Goal: Task Accomplishment & Management: Manage account settings

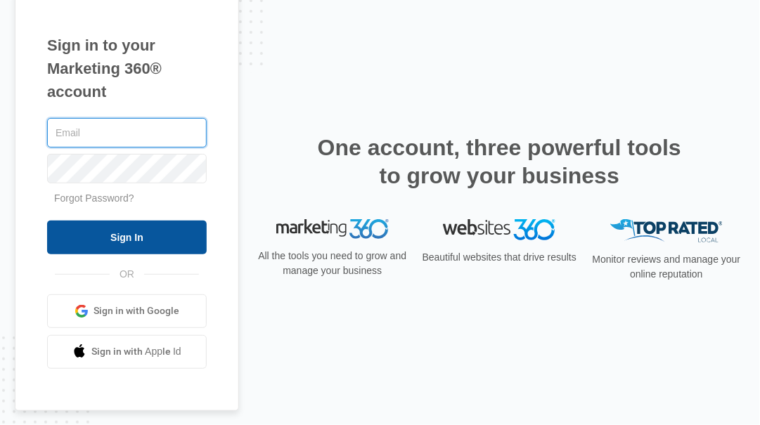
type input "[PERSON_NAME][EMAIL_ADDRESS][PERSON_NAME][DOMAIN_NAME]"
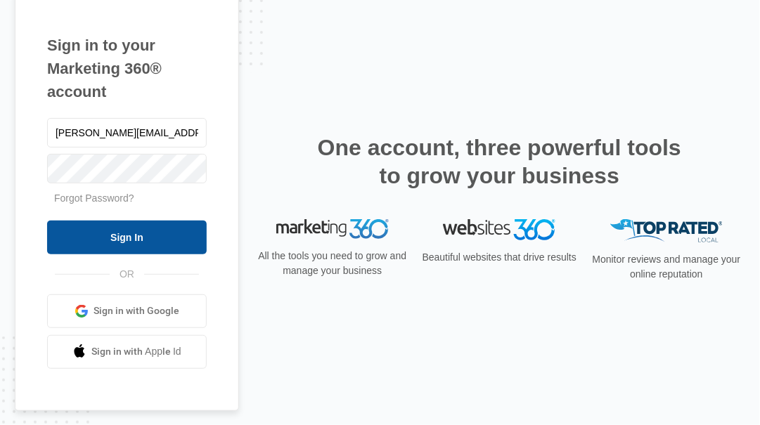
click at [139, 232] on input "Sign In" at bounding box center [127, 238] width 160 height 34
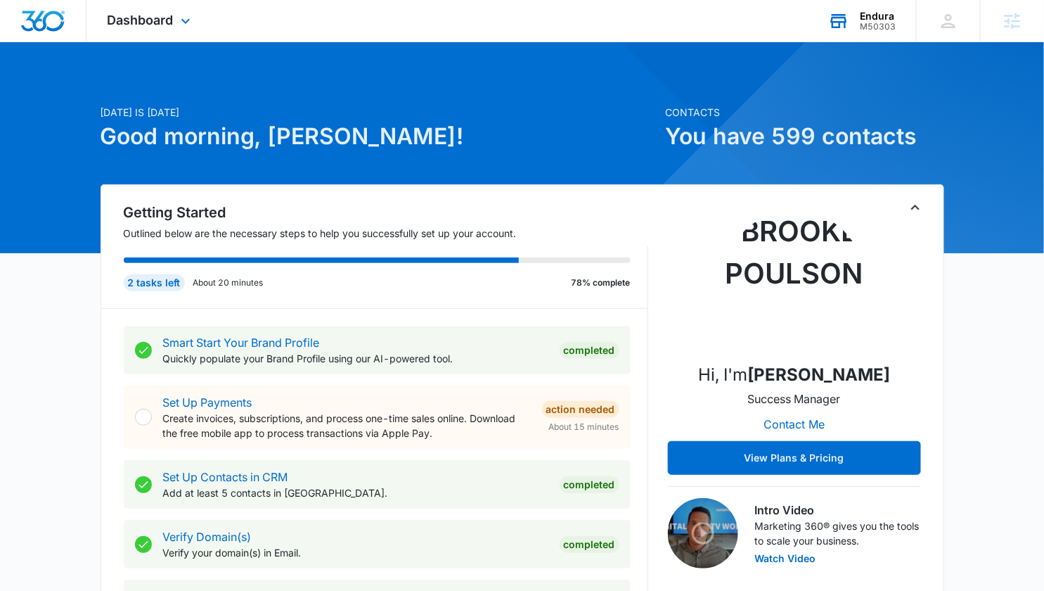
click at [882, 23] on div "M50303" at bounding box center [878, 27] width 36 height 10
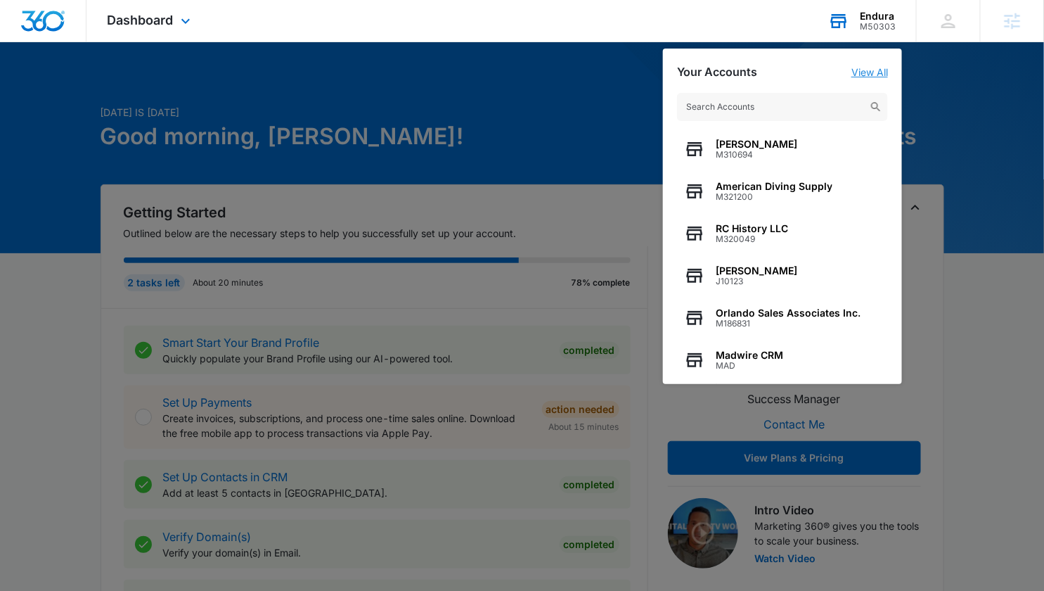
click at [872, 68] on link "View All" at bounding box center [870, 72] width 37 height 12
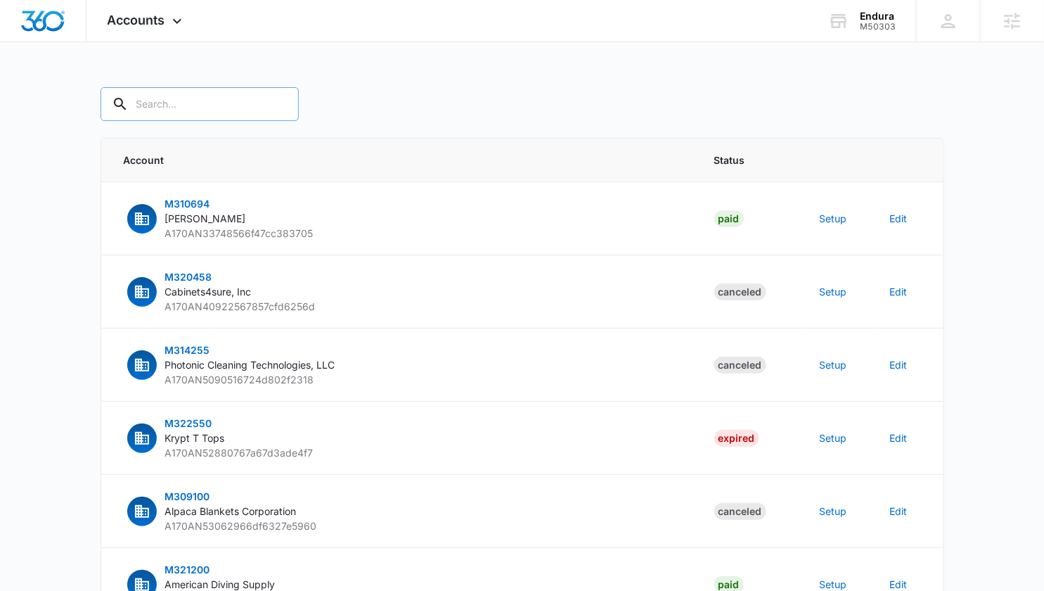
click at [172, 105] on input "text" at bounding box center [200, 104] width 198 height 34
paste input "M337160"
type input "M337160"
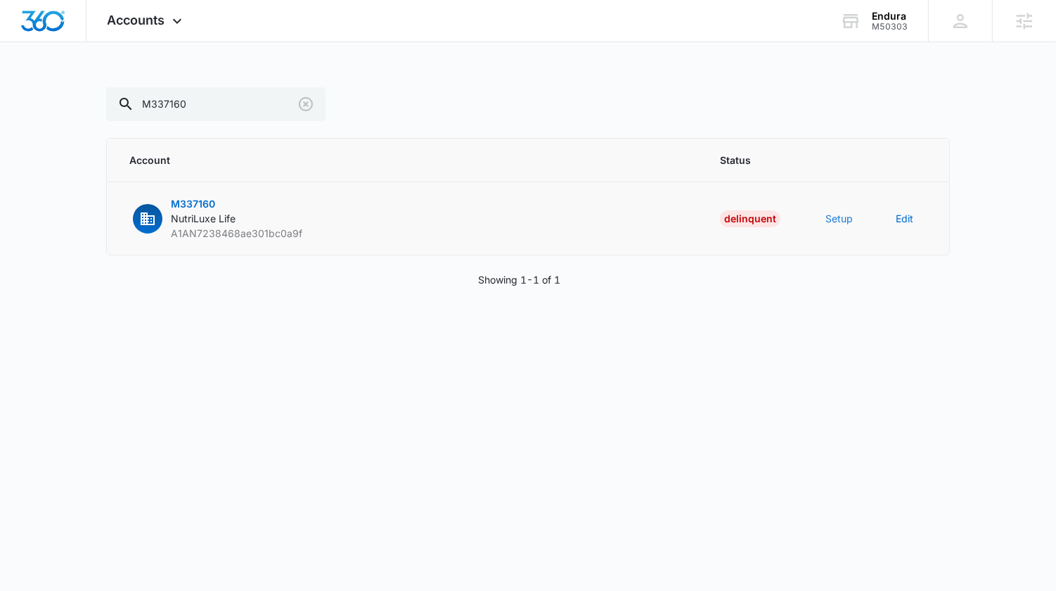
click at [841, 216] on button "Setup" at bounding box center [839, 218] width 27 height 15
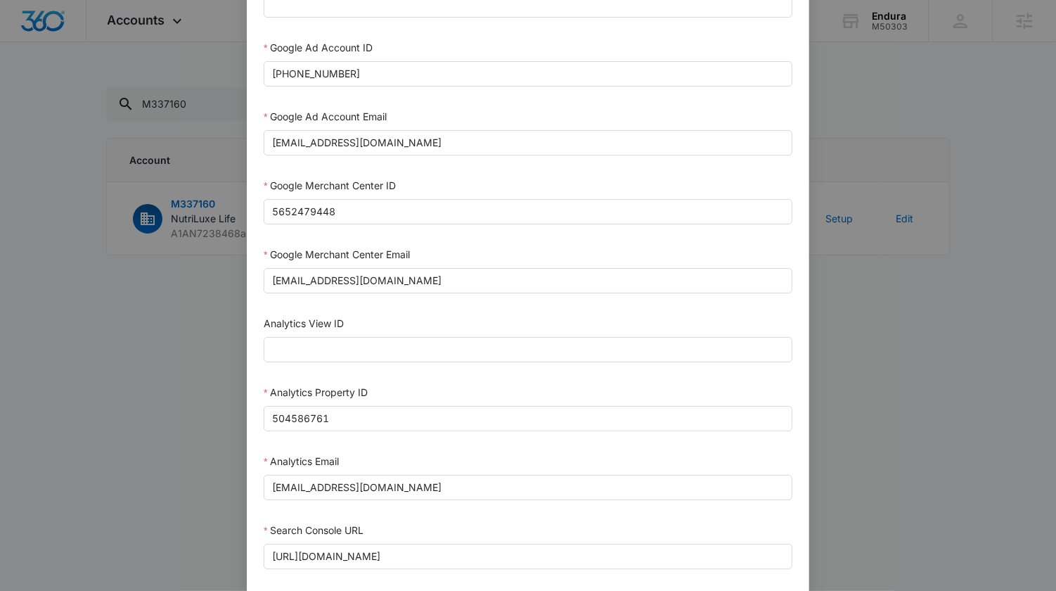
scroll to position [448, 0]
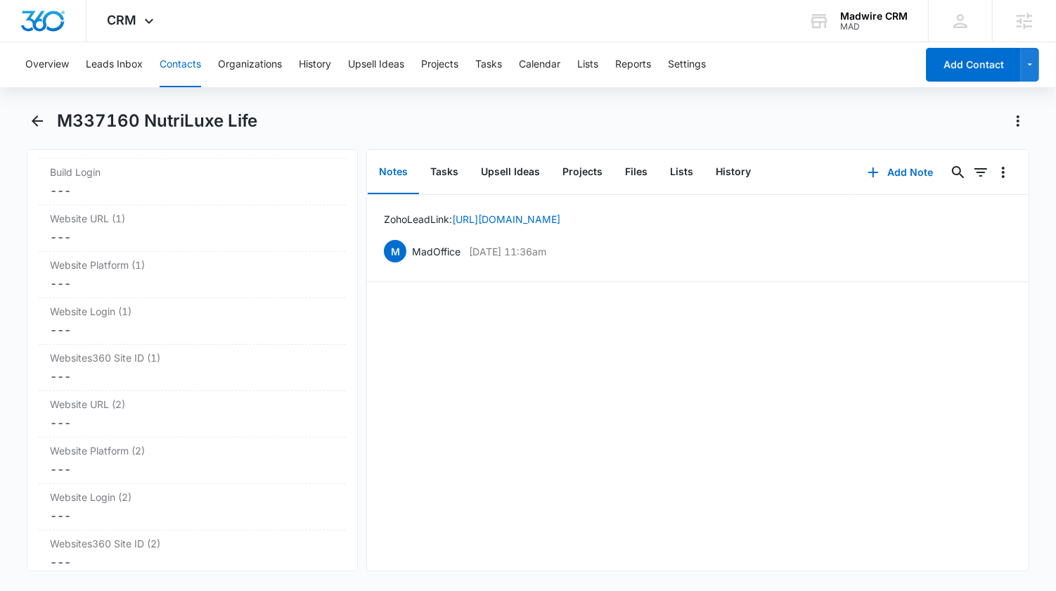
scroll to position [5177, 0]
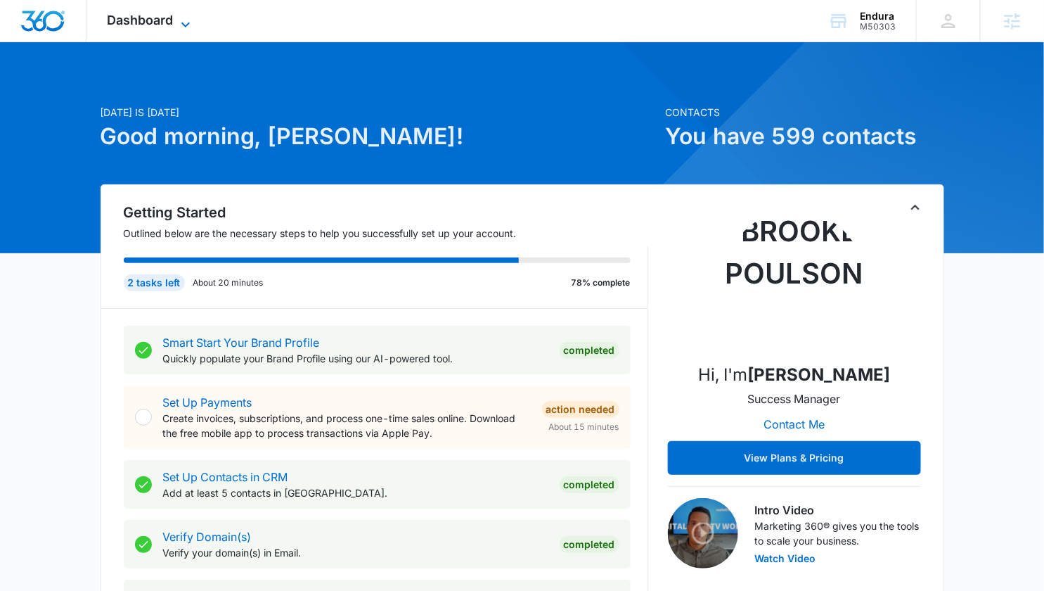
click at [189, 16] on icon at bounding box center [185, 24] width 17 height 17
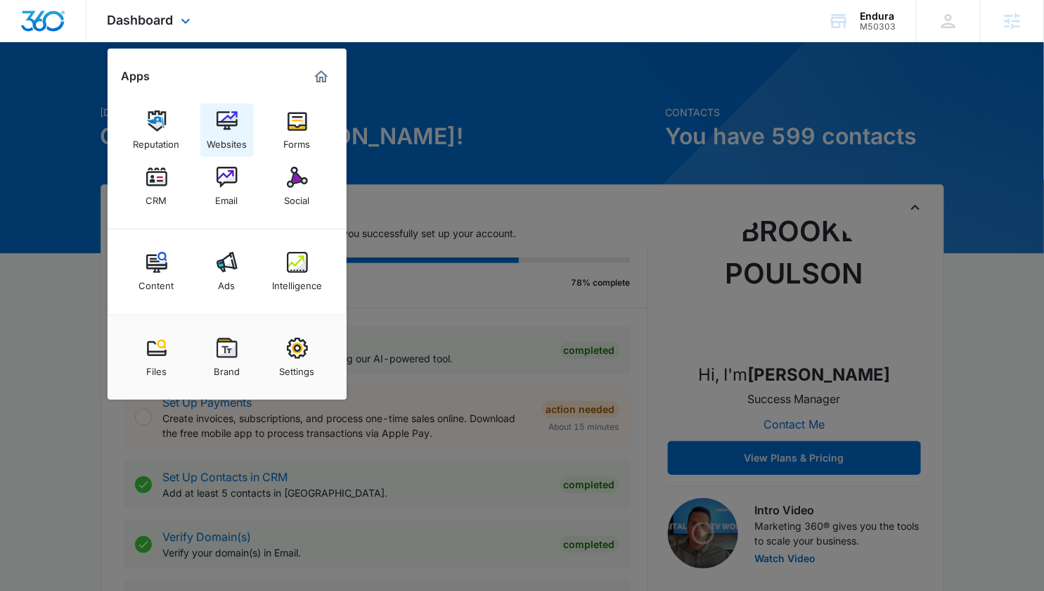
drag, startPoint x: 228, startPoint y: 134, endPoint x: 233, endPoint y: 140, distance: 8.5
click at [229, 134] on div "Websites" at bounding box center [227, 140] width 40 height 18
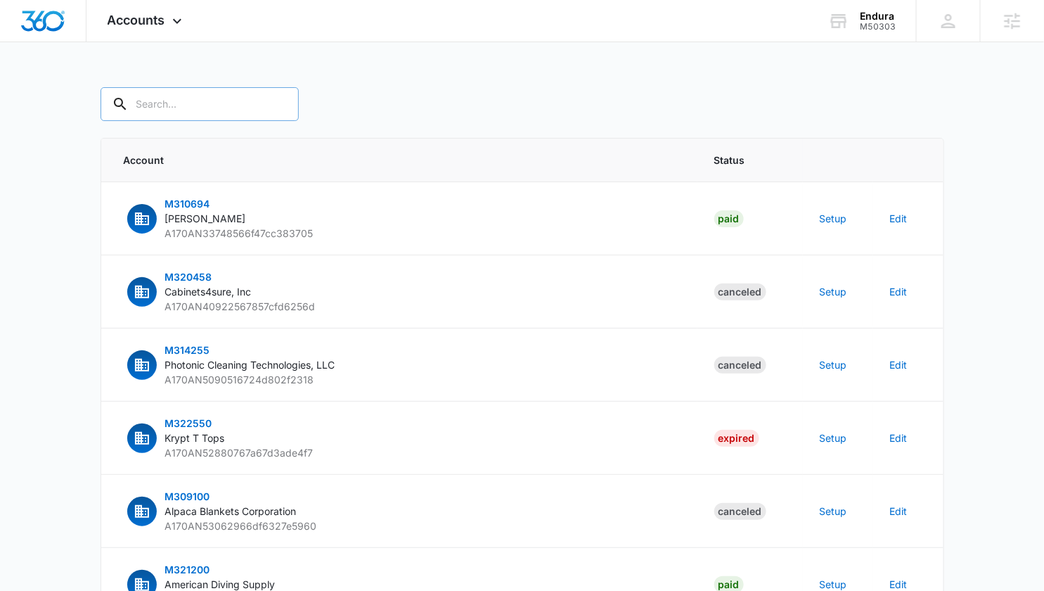
click at [167, 113] on input "text" at bounding box center [200, 104] width 198 height 34
paste input "M50303"
type input "M50303"
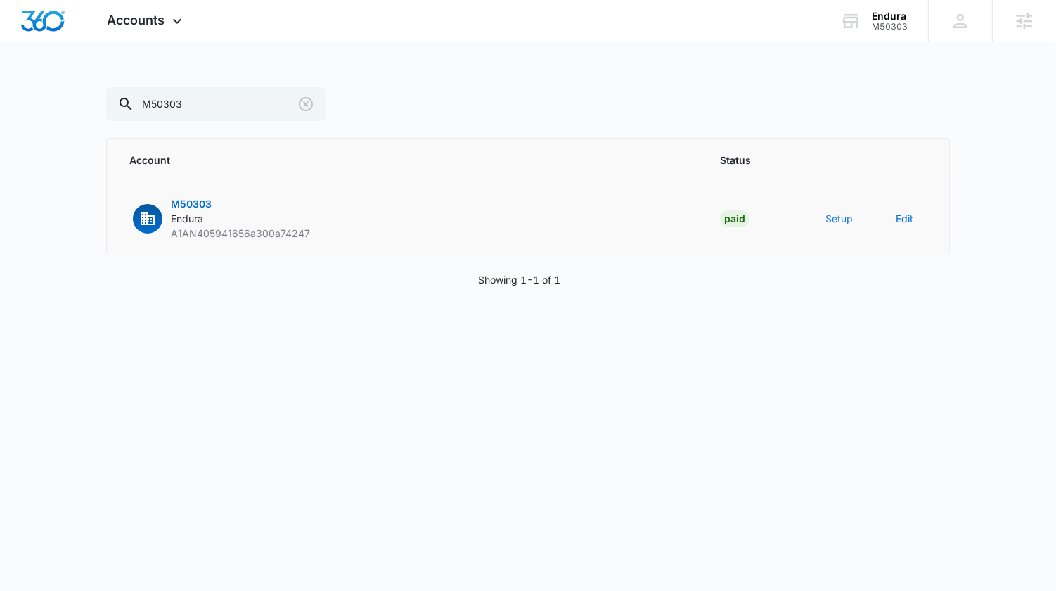
click at [847, 216] on button "Setup" at bounding box center [839, 218] width 27 height 15
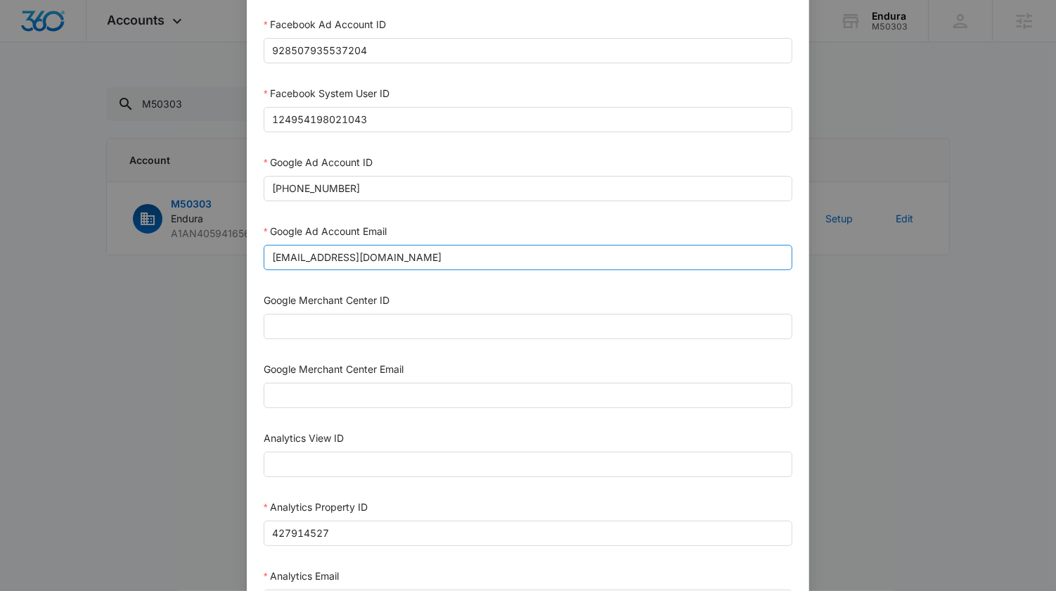
scroll to position [235, 0]
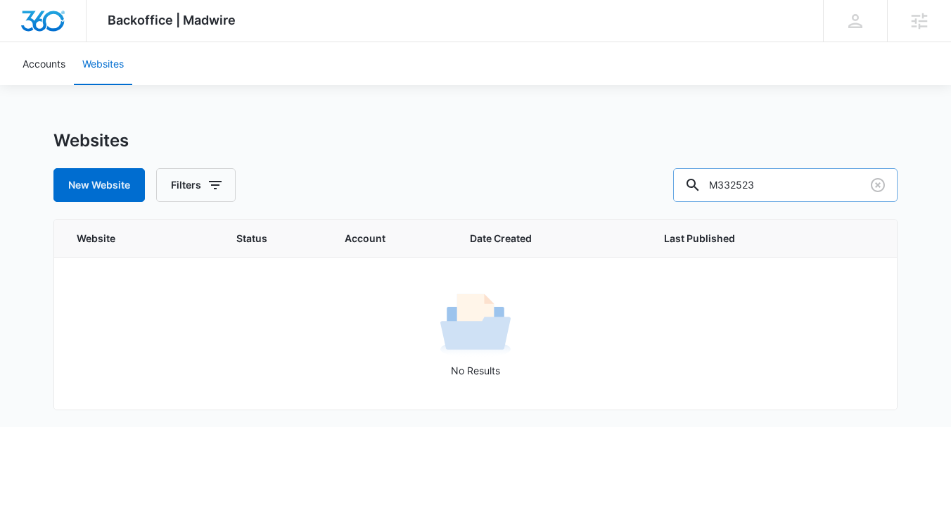
click at [809, 189] on input "M332523" at bounding box center [785, 185] width 224 height 34
paste input "5030"
type input "M50303"
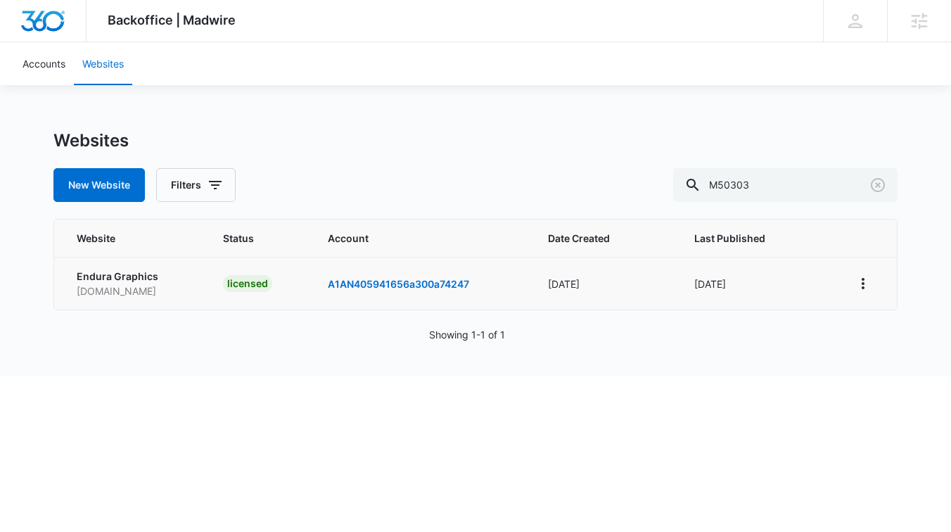
click at [874, 282] on td at bounding box center [866, 283] width 62 height 53
click at [868, 282] on icon "View More" at bounding box center [862, 283] width 17 height 17
click at [797, 344] on link "Edit Website" at bounding box center [785, 344] width 57 height 12
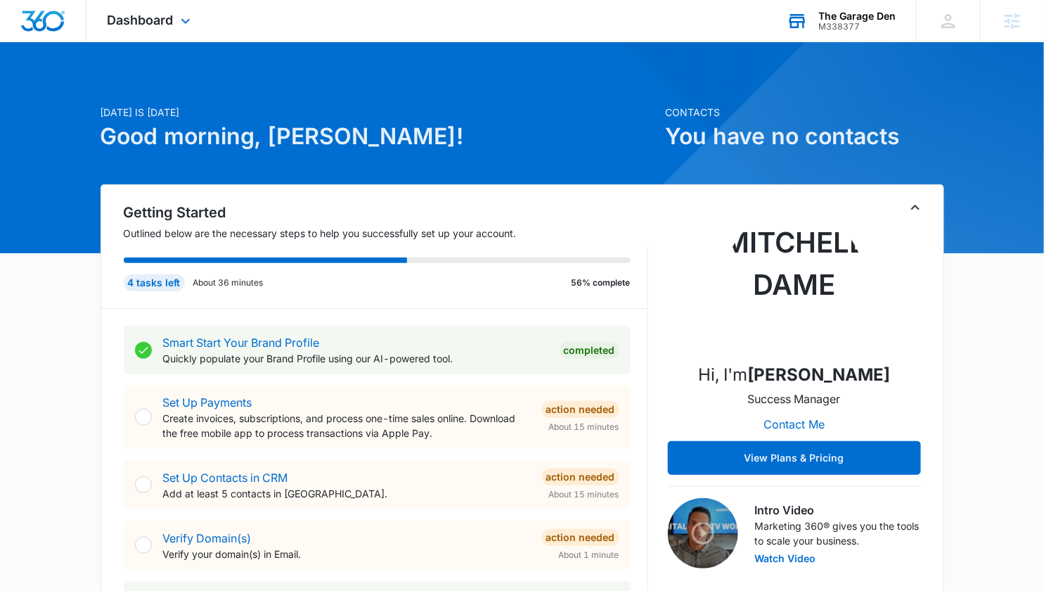
click at [861, 20] on div "The Garage Den" at bounding box center [856, 16] width 77 height 11
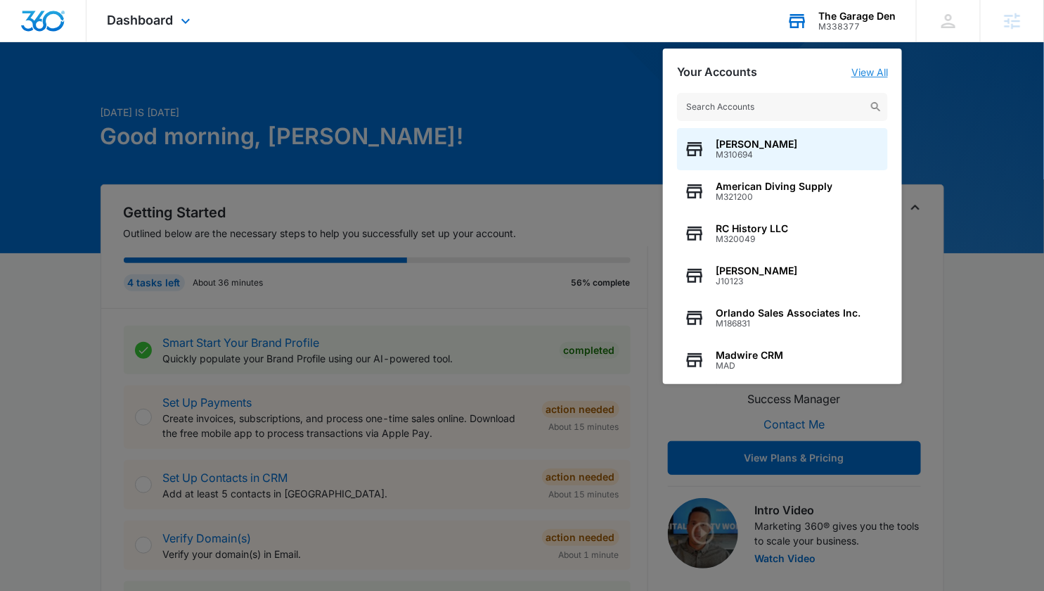
click at [861, 68] on link "View All" at bounding box center [870, 72] width 37 height 12
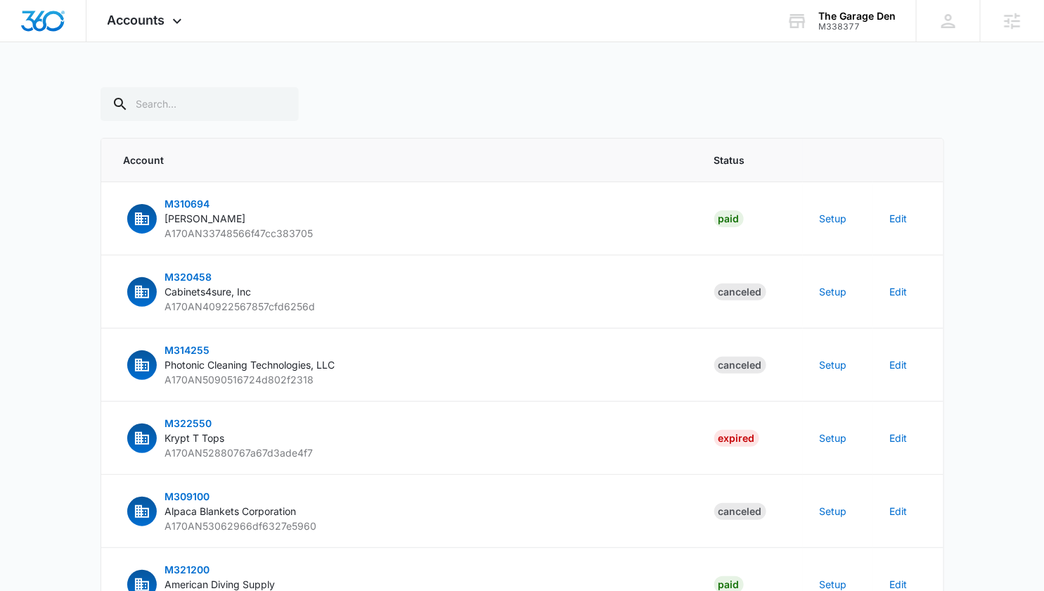
scroll to position [1, 0]
click at [199, 112] on input "text" at bounding box center [200, 103] width 198 height 34
paste input "M338377"
type input "M338377"
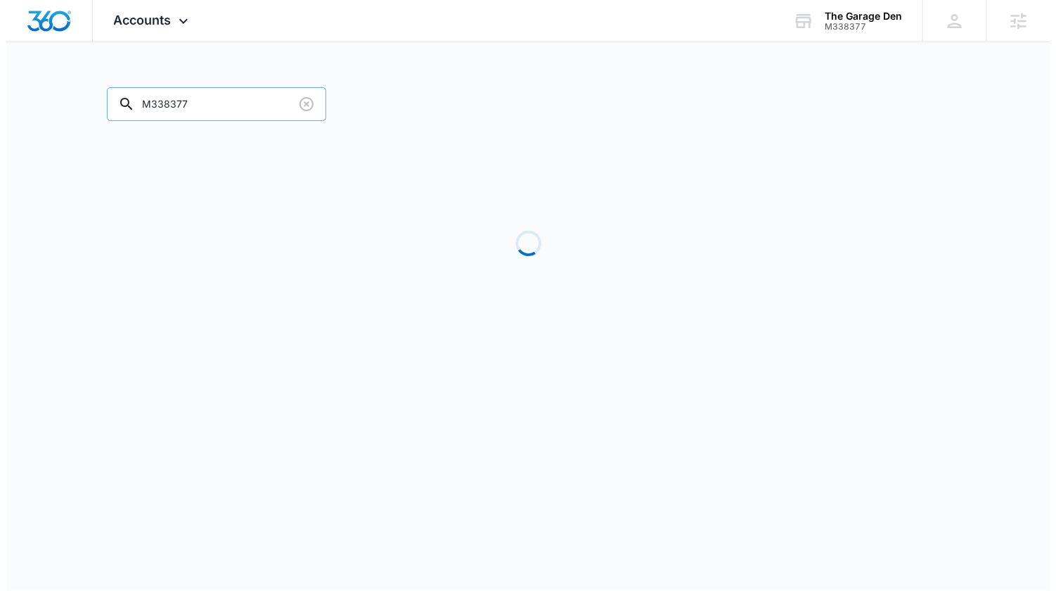
scroll to position [0, 0]
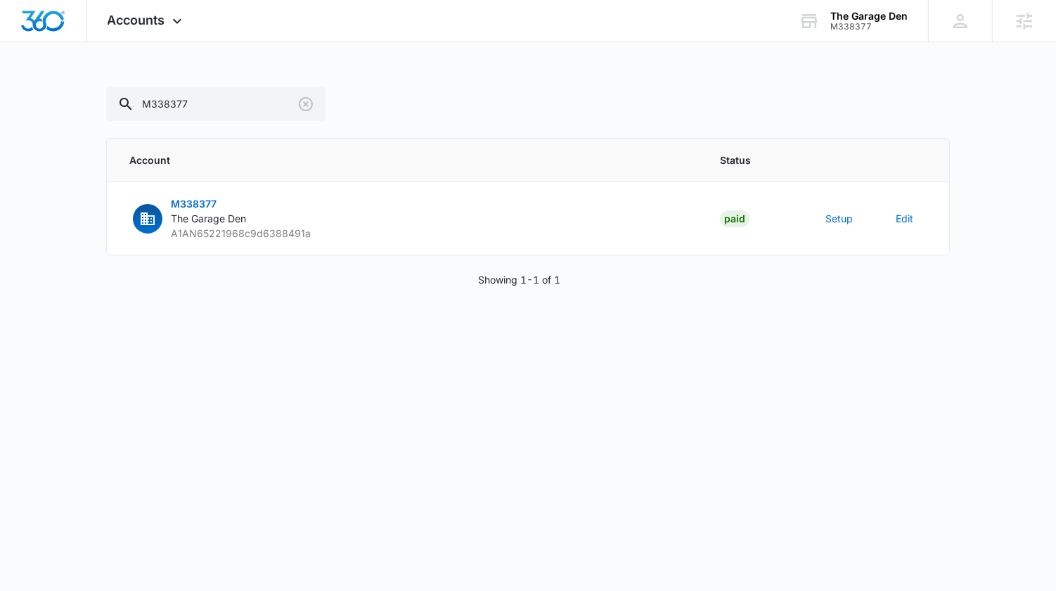
click at [831, 276] on div "Showing 1-1 of 1" at bounding box center [528, 279] width 844 height 15
click at [845, 219] on button "Setup" at bounding box center [839, 218] width 27 height 15
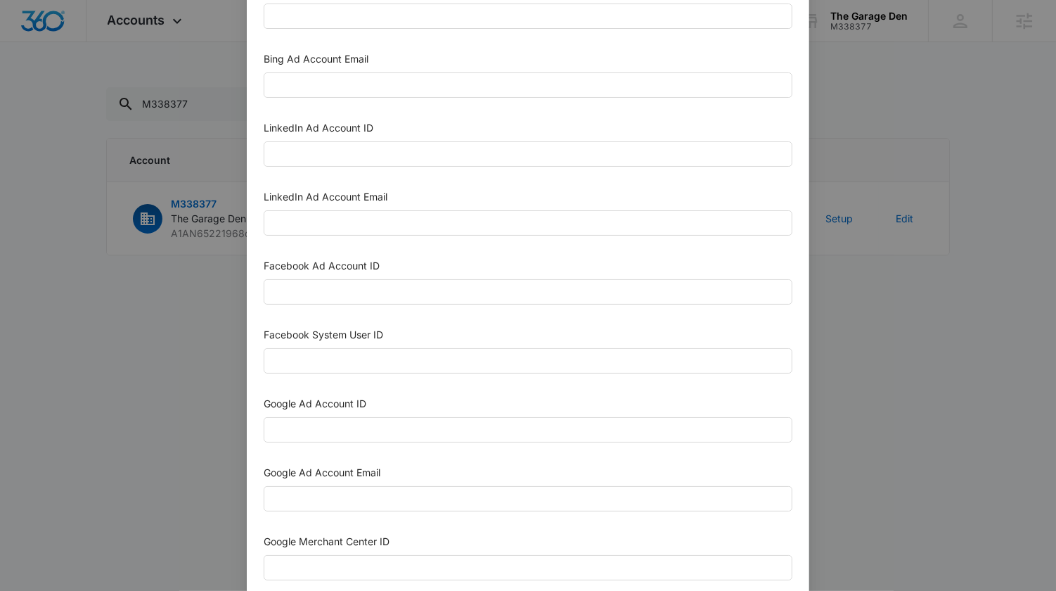
scroll to position [81, 0]
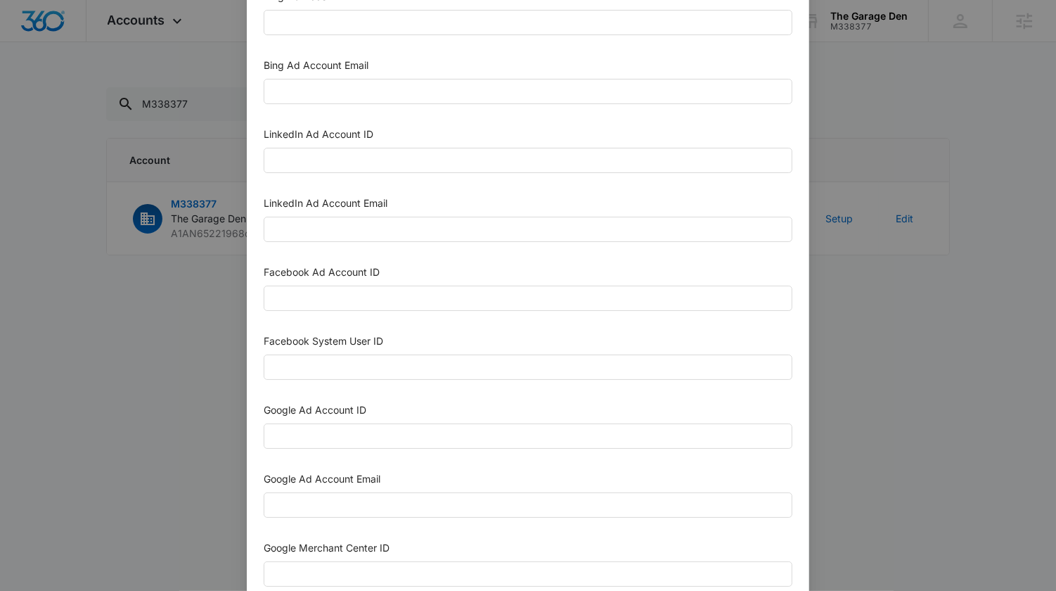
drag, startPoint x: 137, startPoint y: 408, endPoint x: 159, endPoint y: 397, distance: 24.2
click at [138, 408] on div "Setup Account Bing Ad Account ID Bing Ad Account Email LinkedIn Ad Account ID L…" at bounding box center [528, 295] width 1056 height 591
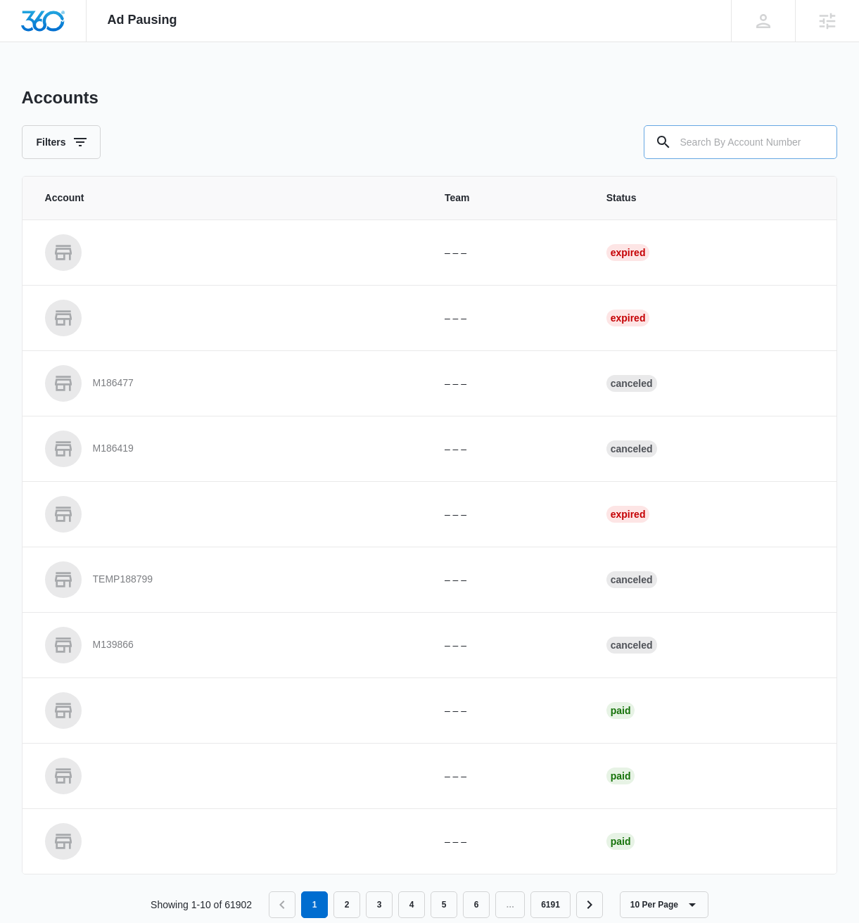
click at [719, 151] on input "text" at bounding box center [739, 142] width 193 height 34
paste input "M338377"
type input "M338377"
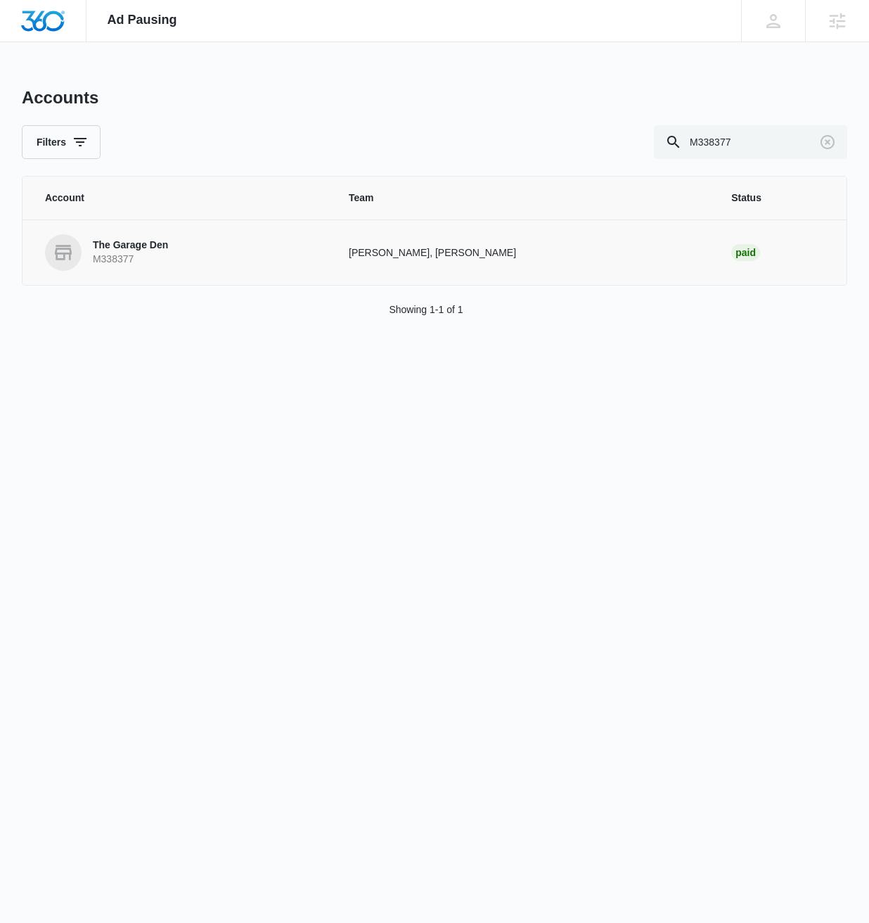
click at [124, 241] on p "The Garage Den" at bounding box center [130, 245] width 75 height 14
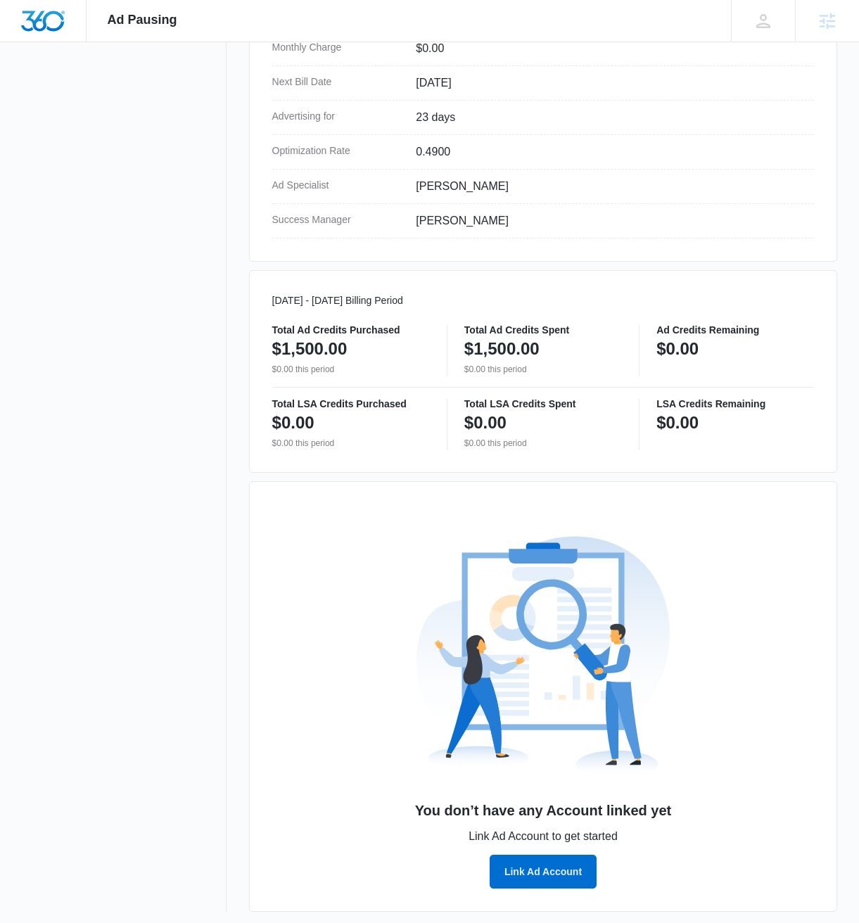
scroll to position [481, 0]
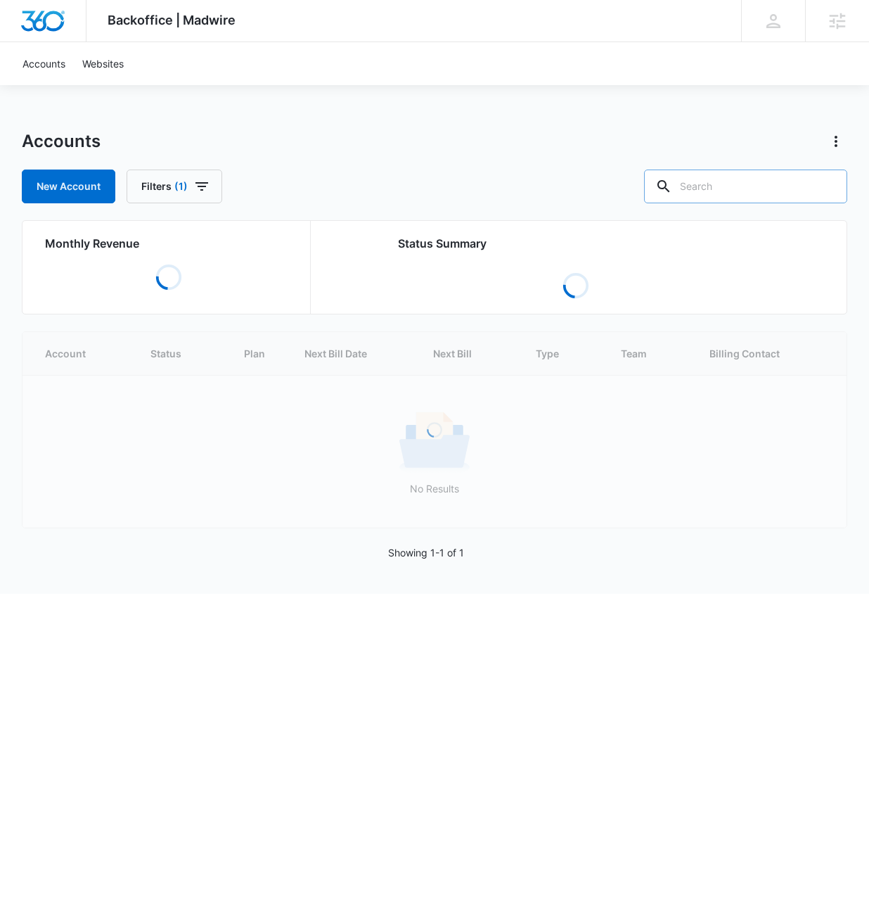
click at [767, 192] on input "text" at bounding box center [745, 186] width 203 height 34
paste input "M338377"
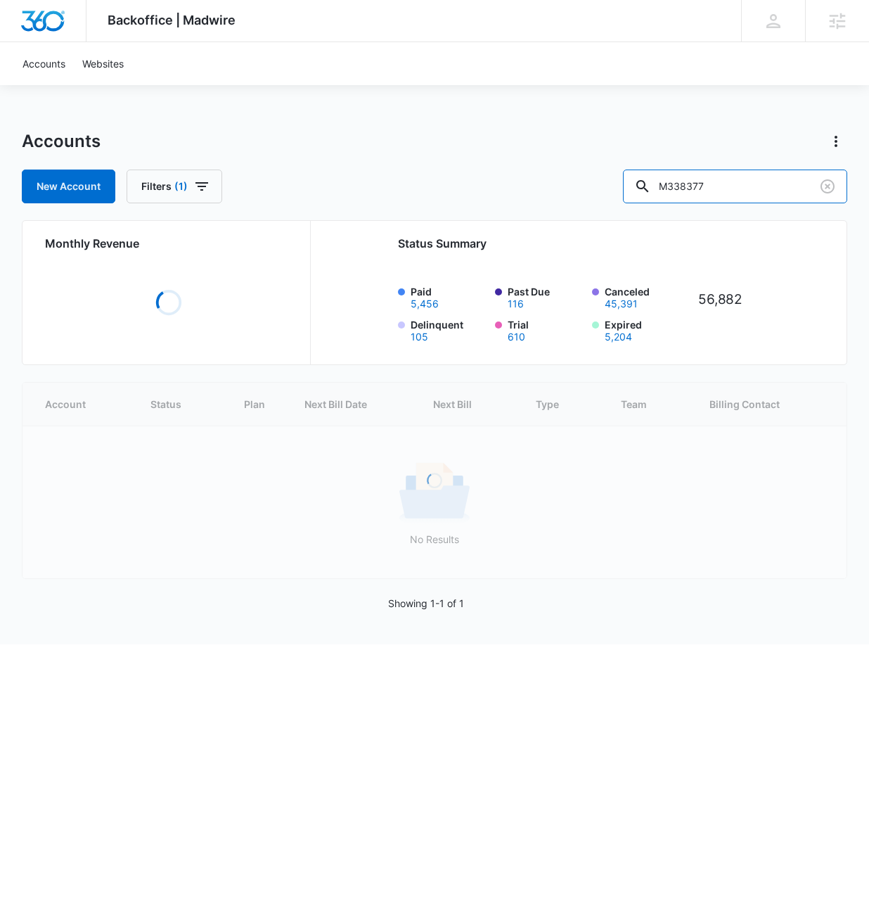
type input "M338377"
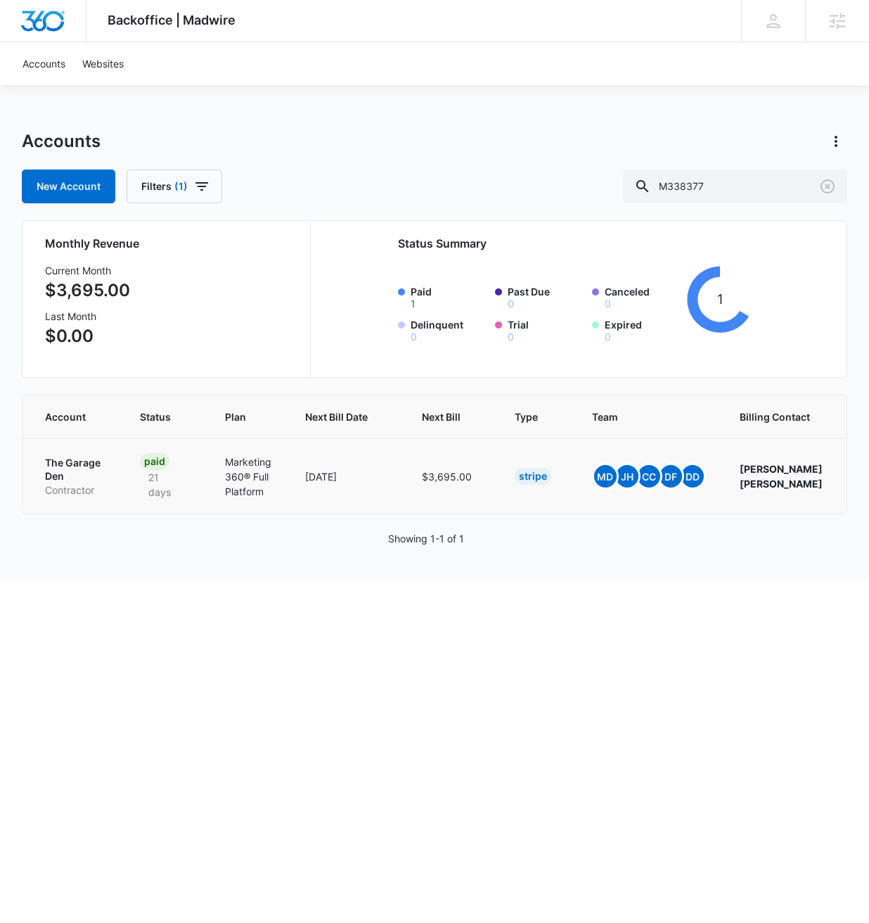
click at [77, 448] on td "The Garage Den Contractor" at bounding box center [73, 475] width 101 height 75
click at [75, 456] on p "The Garage Den" at bounding box center [75, 469] width 61 height 27
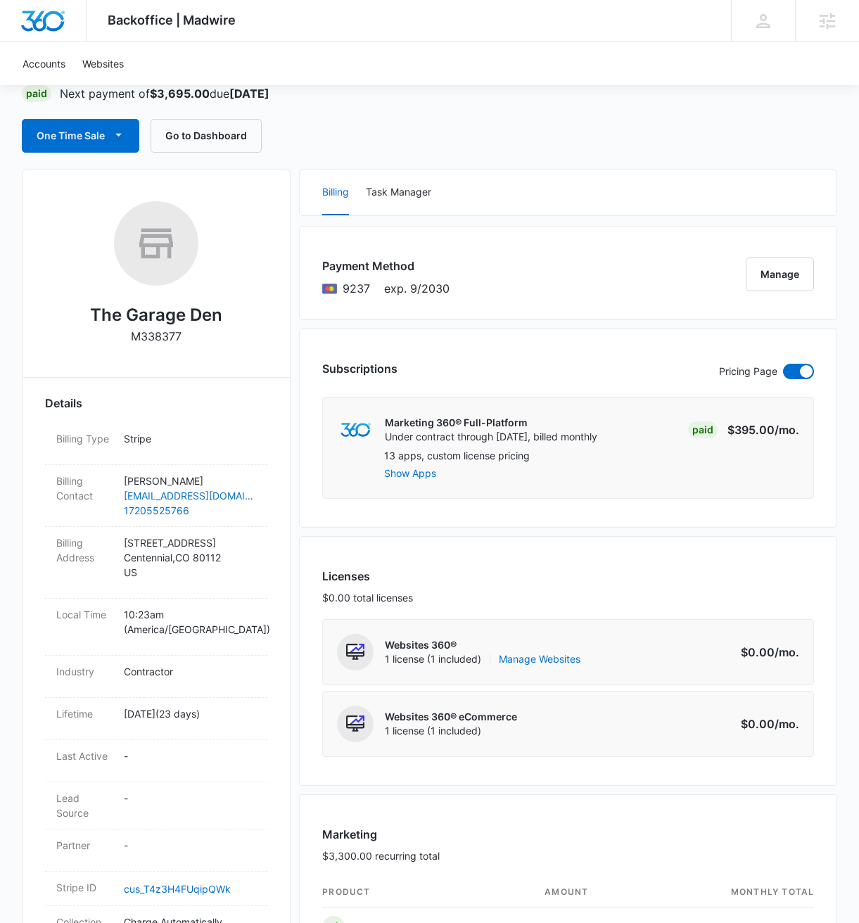
scroll to position [55, 0]
